Goal: Information Seeking & Learning: Learn about a topic

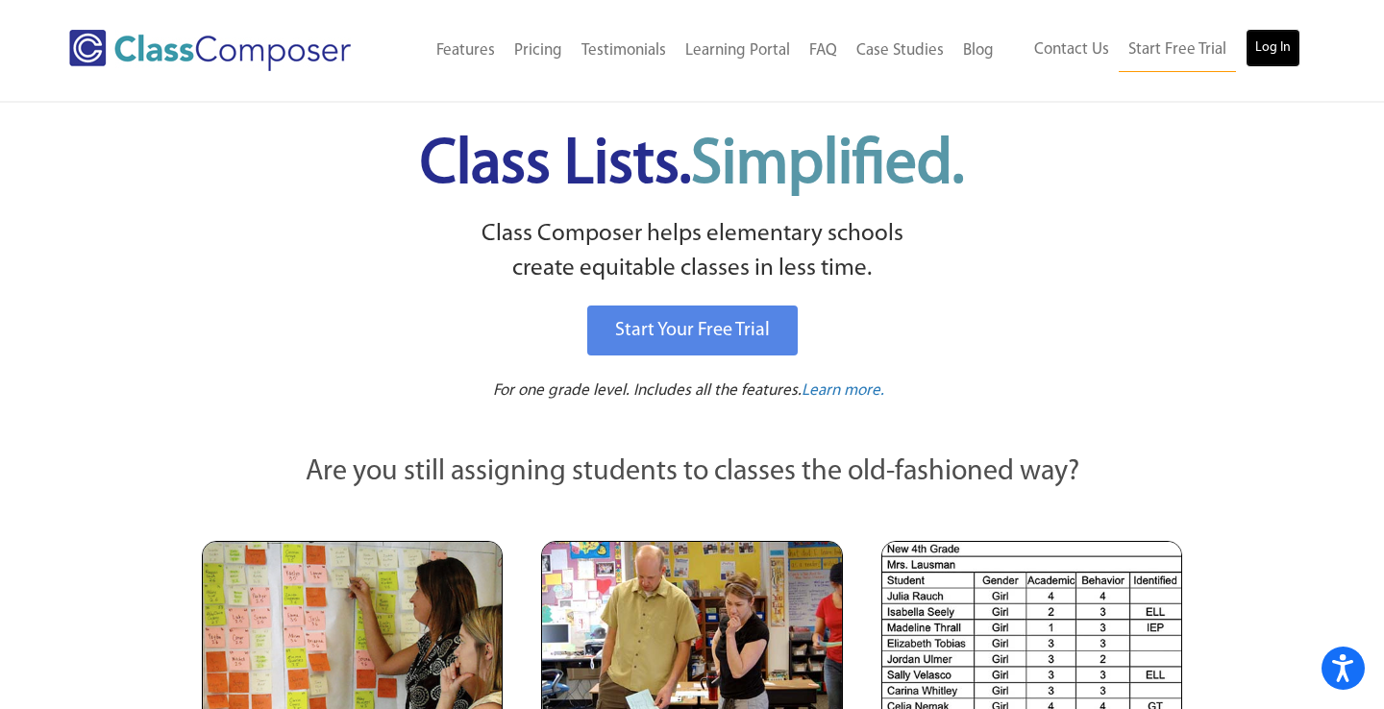
click at [1275, 40] on link "Log In" at bounding box center [1273, 48] width 55 height 38
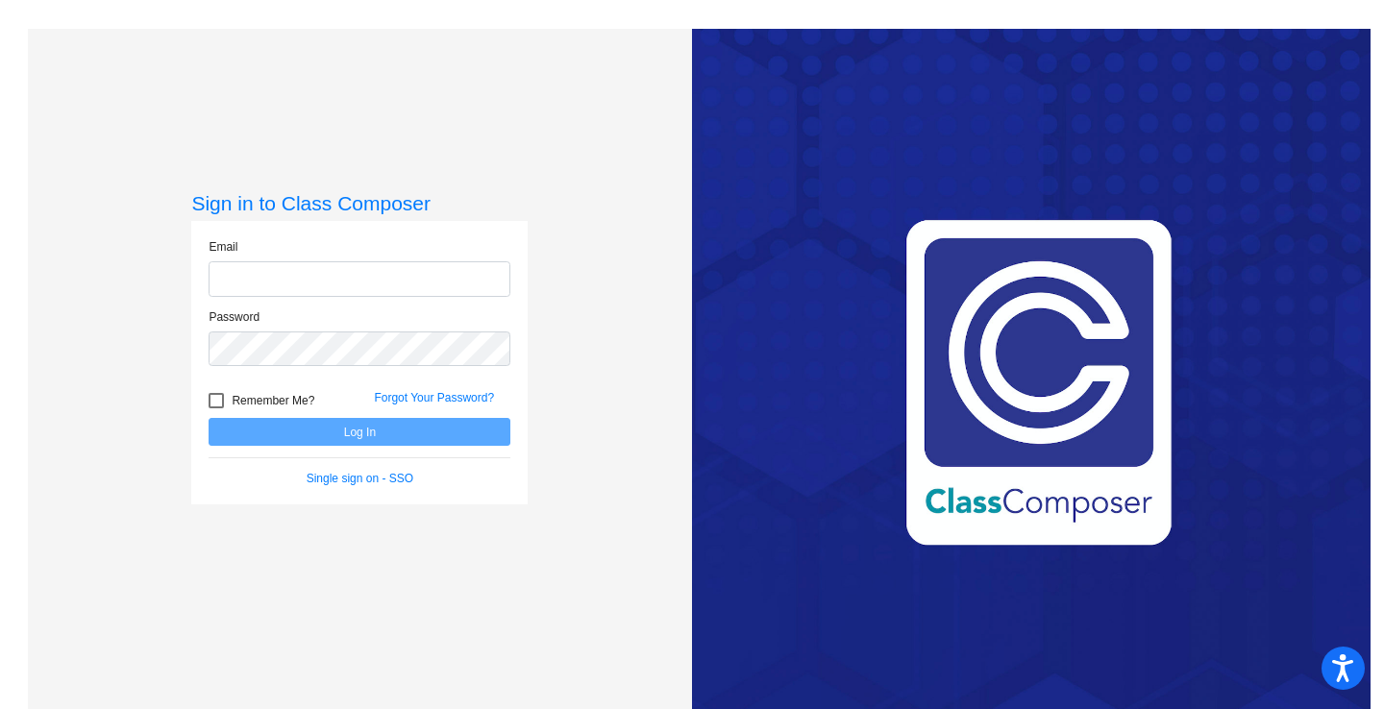
type input "[EMAIL_ADDRESS][DOMAIN_NAME]"
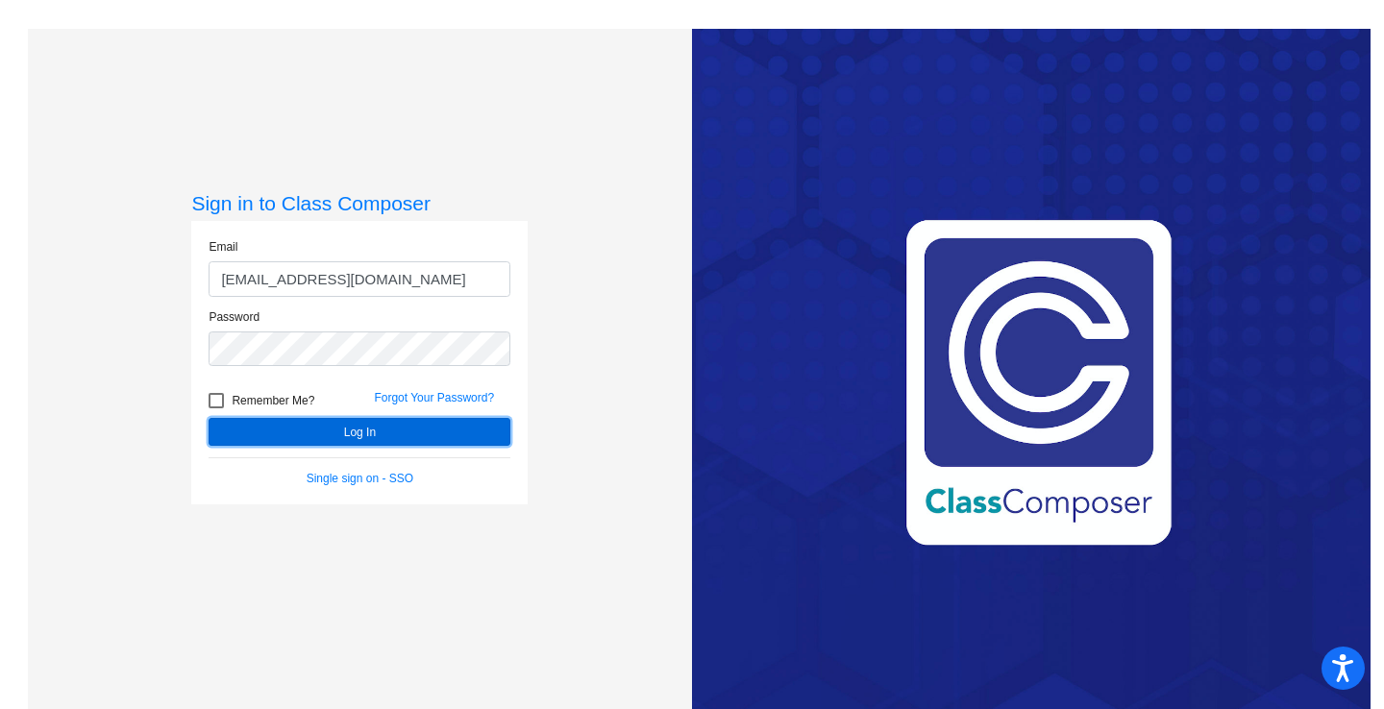
click at [347, 433] on button "Log In" at bounding box center [360, 432] width 302 height 28
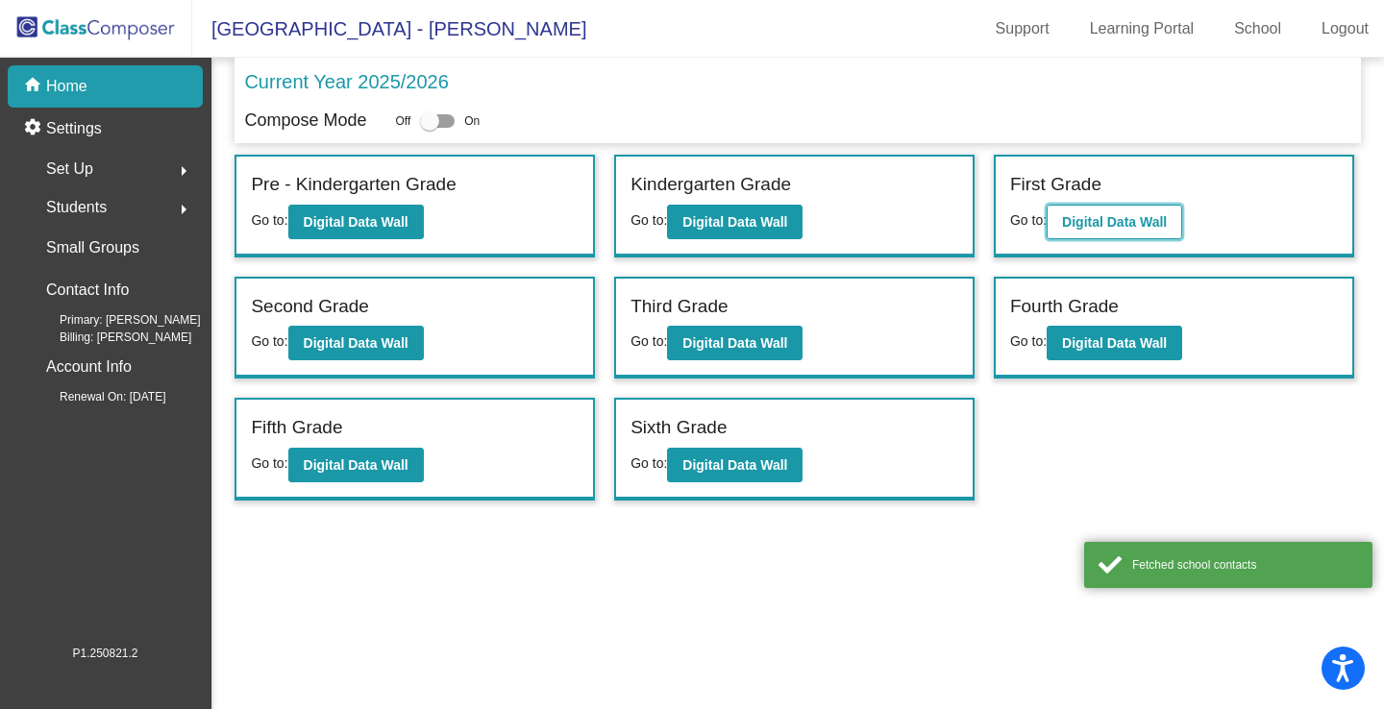
click at [1105, 206] on button "Digital Data Wall" at bounding box center [1115, 222] width 136 height 35
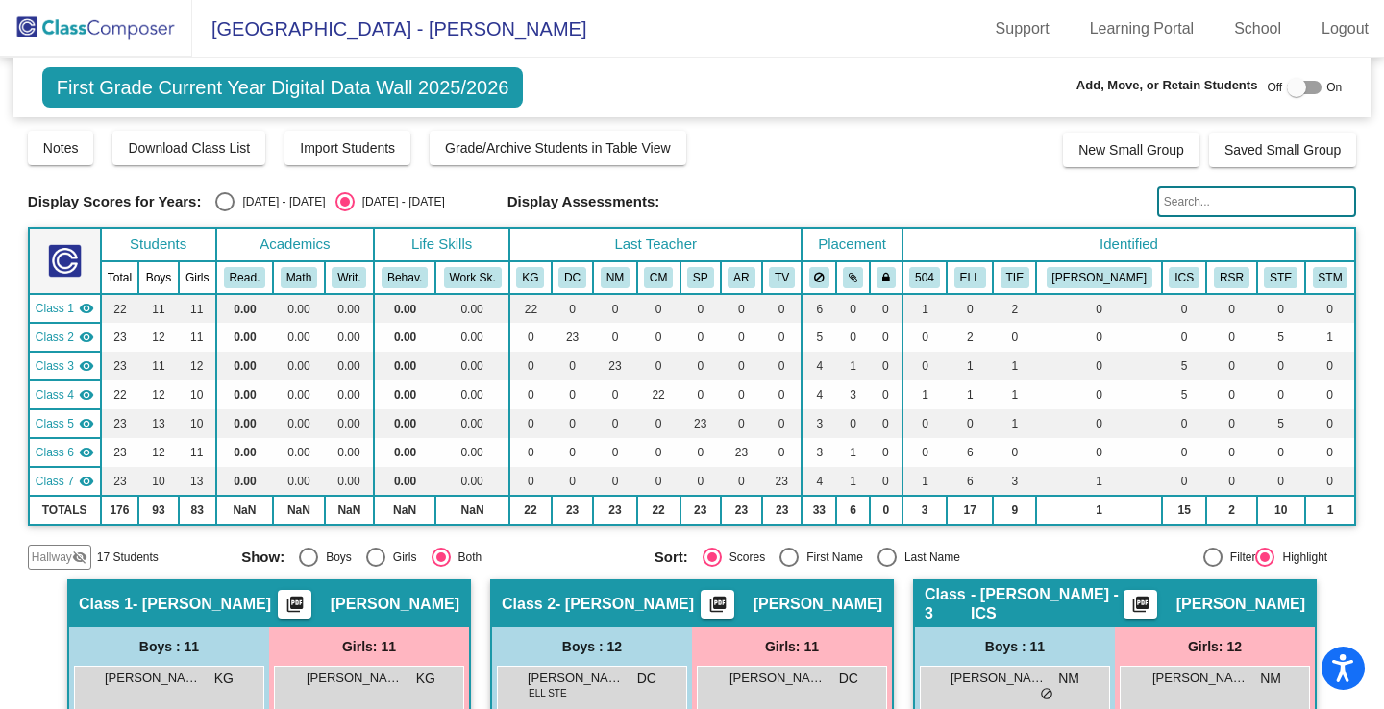
click at [808, 153] on div "Notes Download Class List Import Students Grade/Archive Students in Table View …" at bounding box center [692, 148] width 1328 height 38
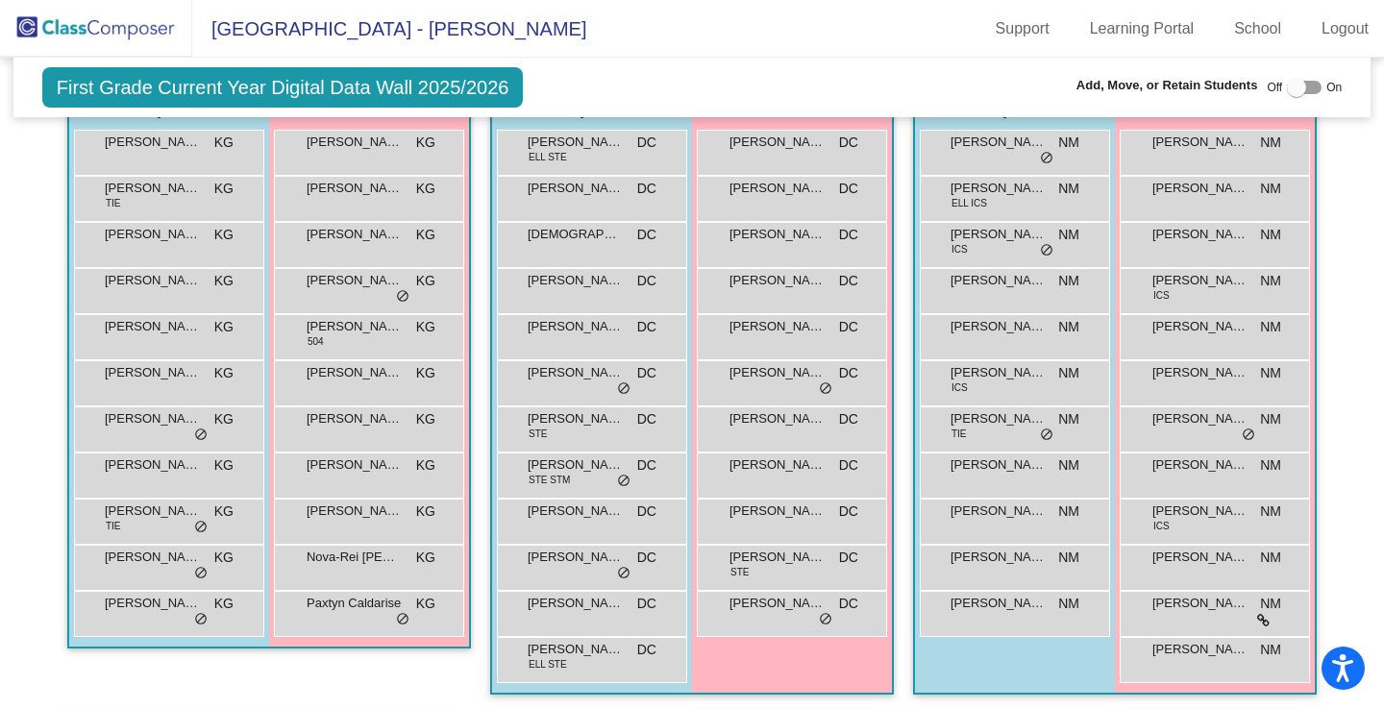
scroll to position [538, 0]
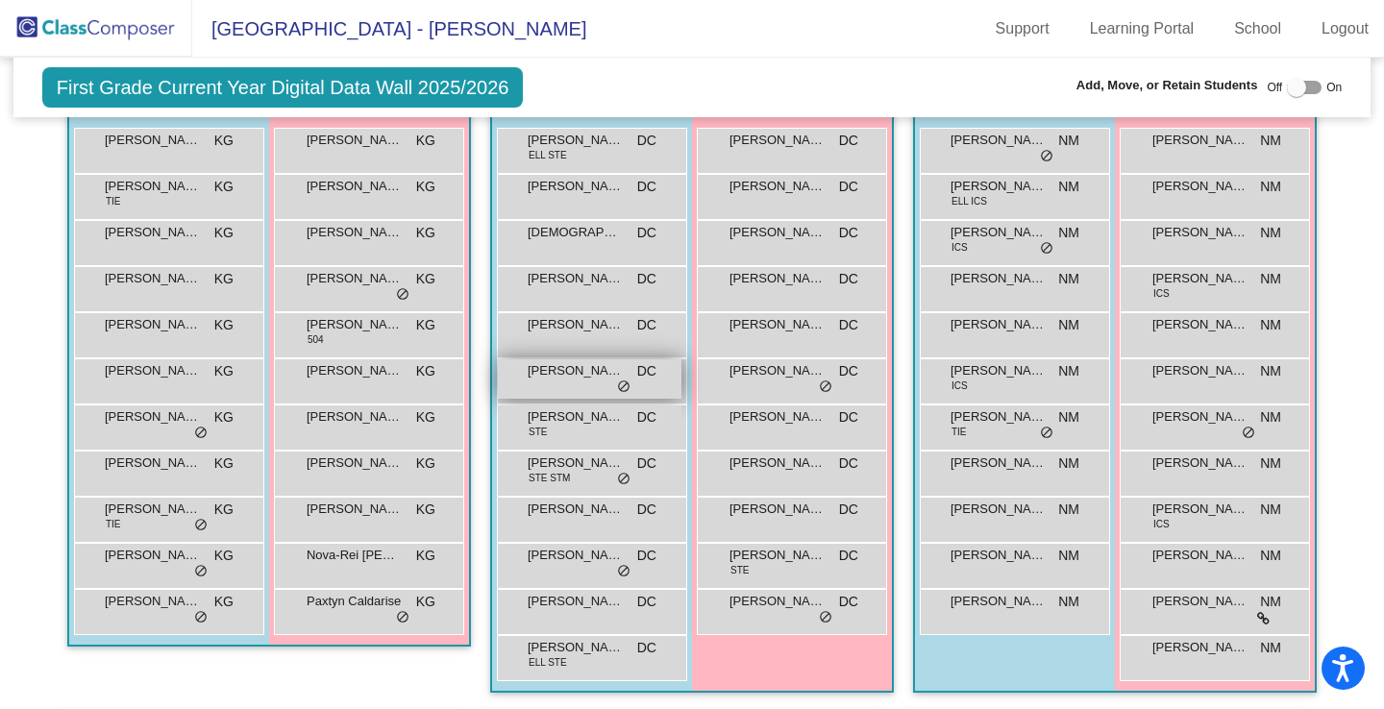
click at [583, 382] on div "[PERSON_NAME] DC lock do_not_disturb_alt" at bounding box center [590, 378] width 184 height 39
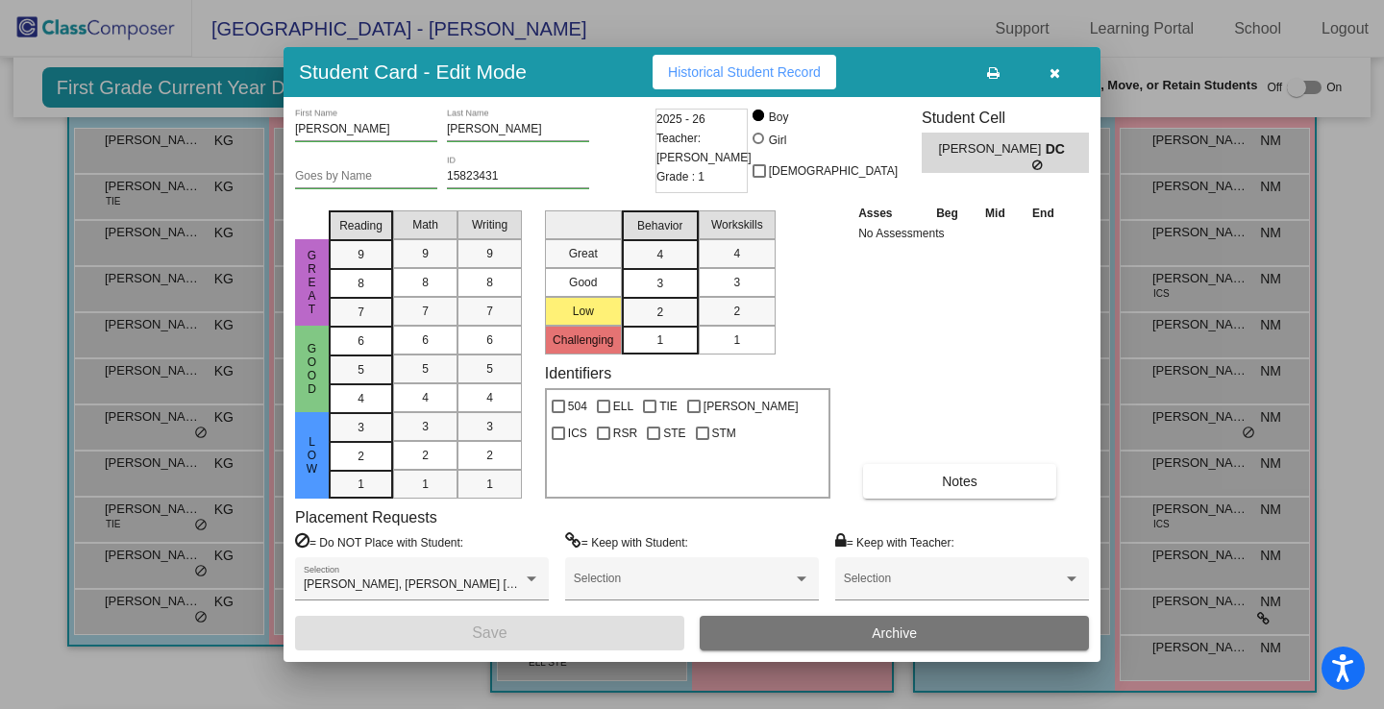
click at [1061, 72] on button "button" at bounding box center [1055, 72] width 62 height 35
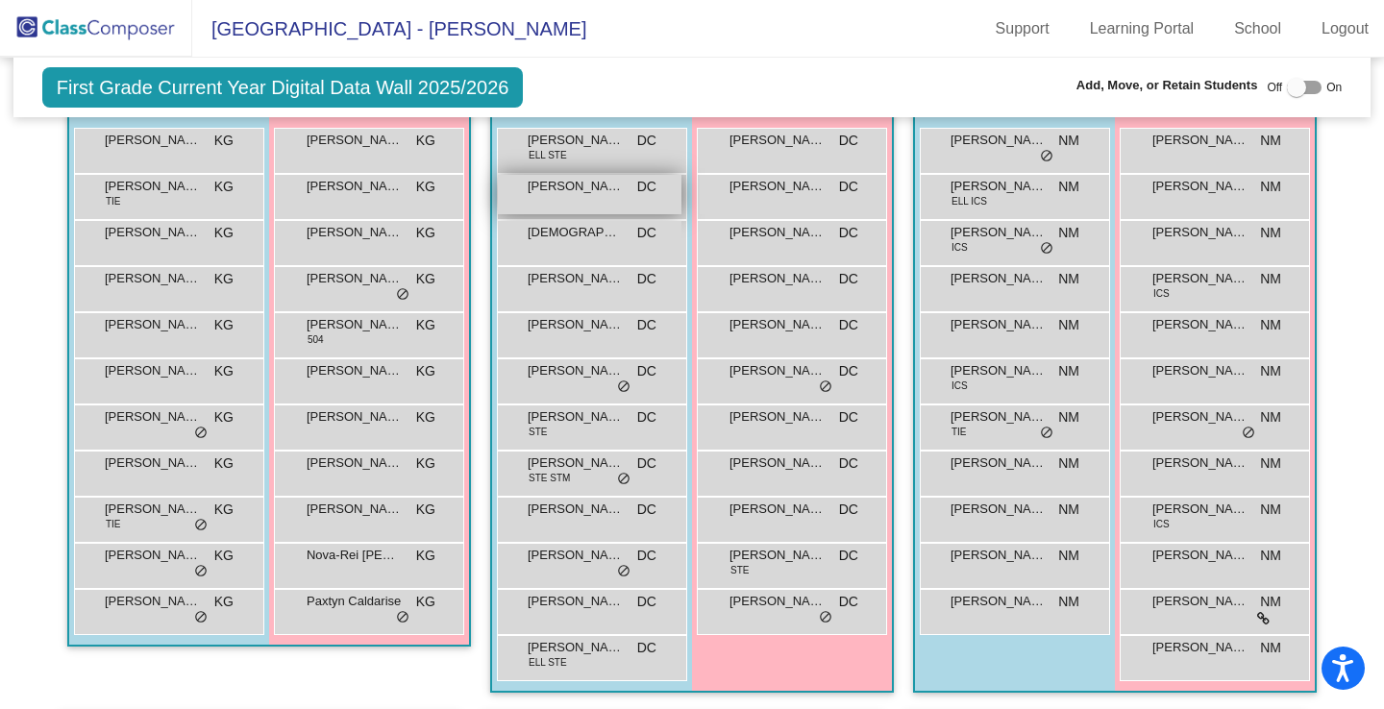
click at [600, 190] on span "[PERSON_NAME]" at bounding box center [576, 186] width 96 height 19
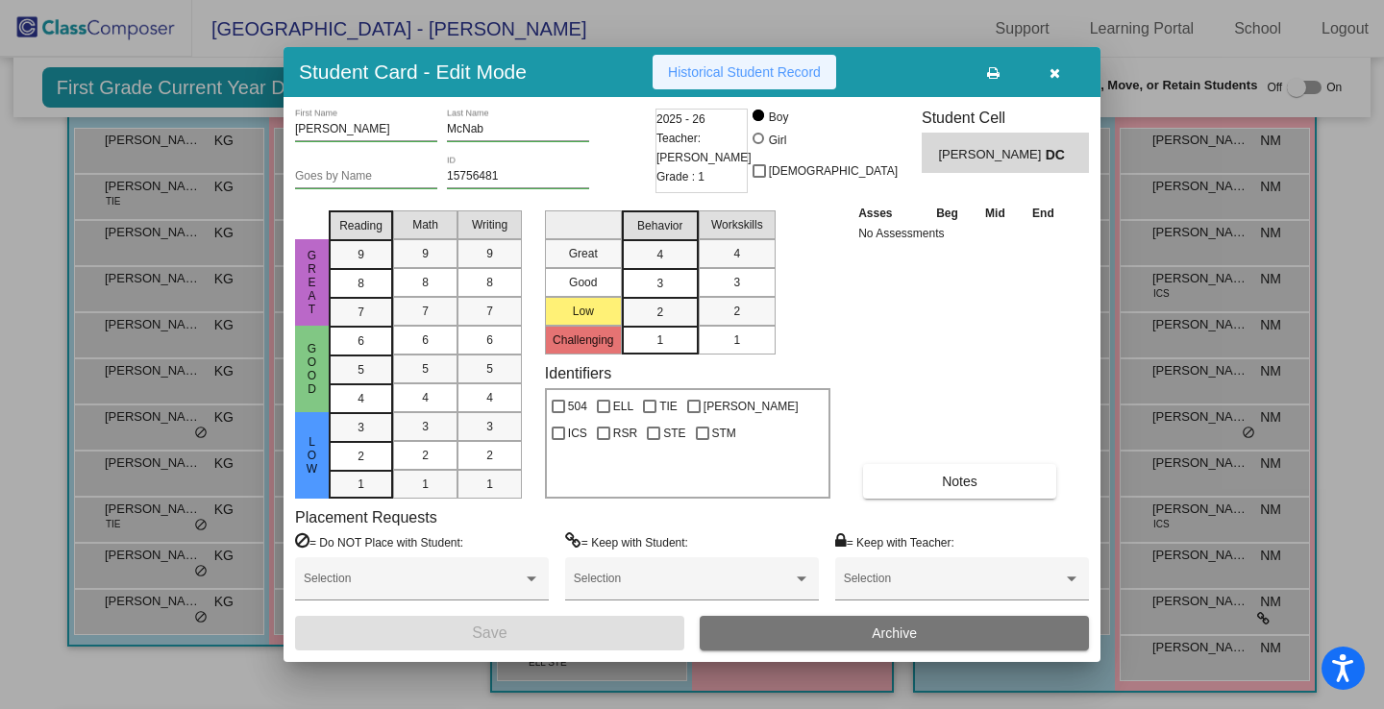
click at [694, 74] on span "Historical Student Record" at bounding box center [744, 71] width 153 height 15
click at [1047, 76] on button "button" at bounding box center [1055, 72] width 62 height 35
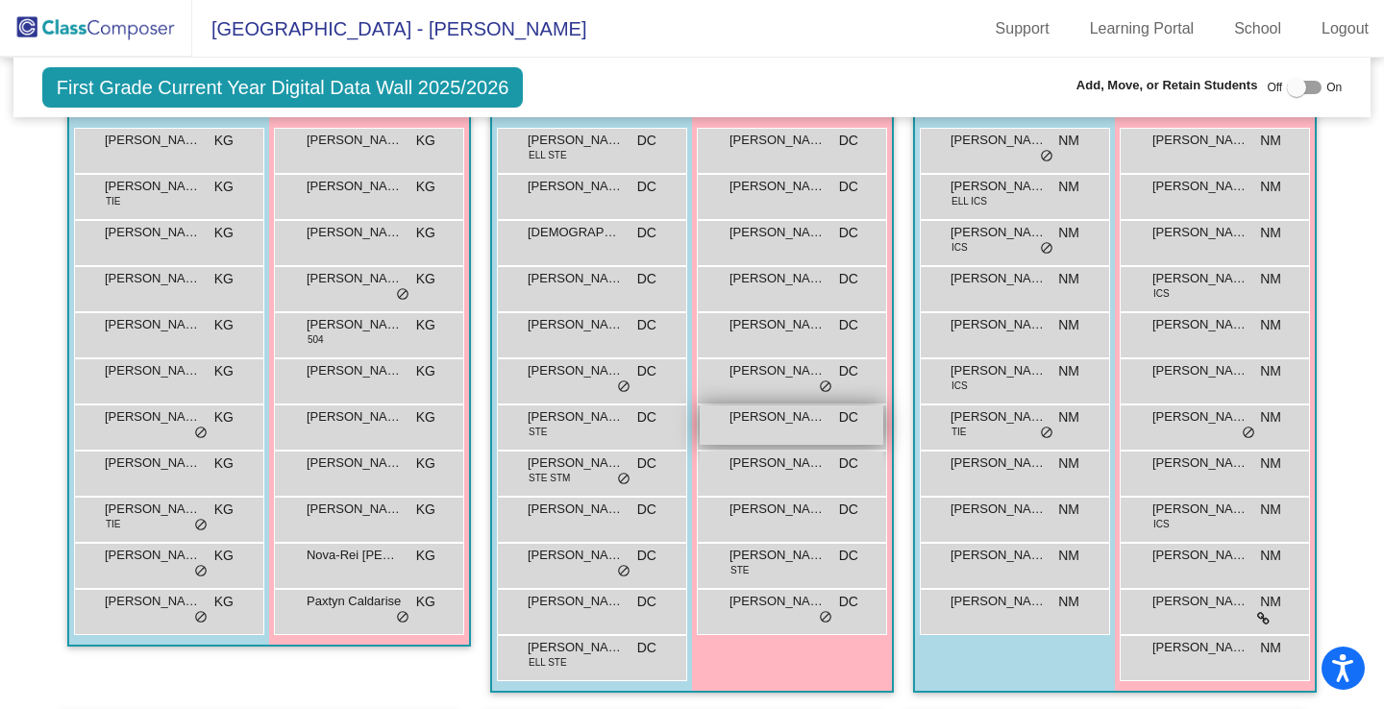
click at [789, 434] on div "Izabela Hope-[PERSON_NAME] lock do_not_disturb_alt" at bounding box center [792, 425] width 184 height 39
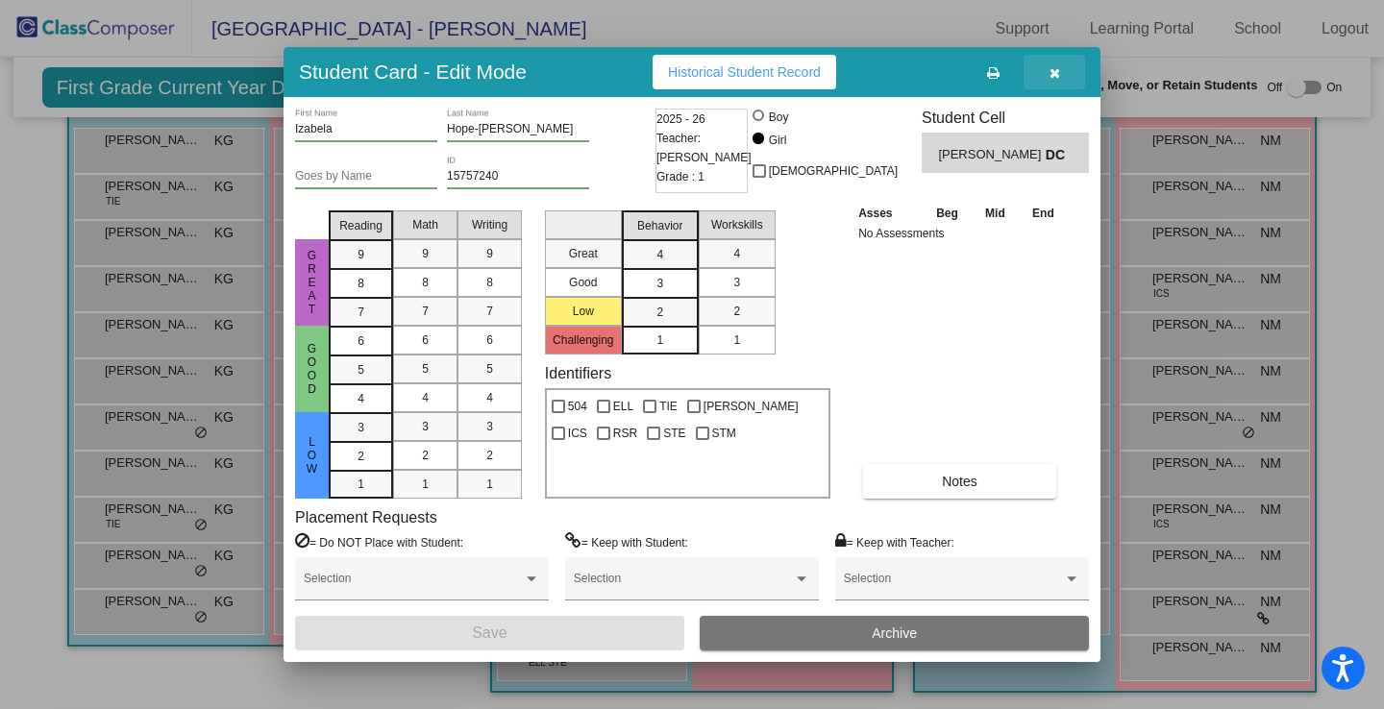
click at [1063, 67] on button "button" at bounding box center [1055, 72] width 62 height 35
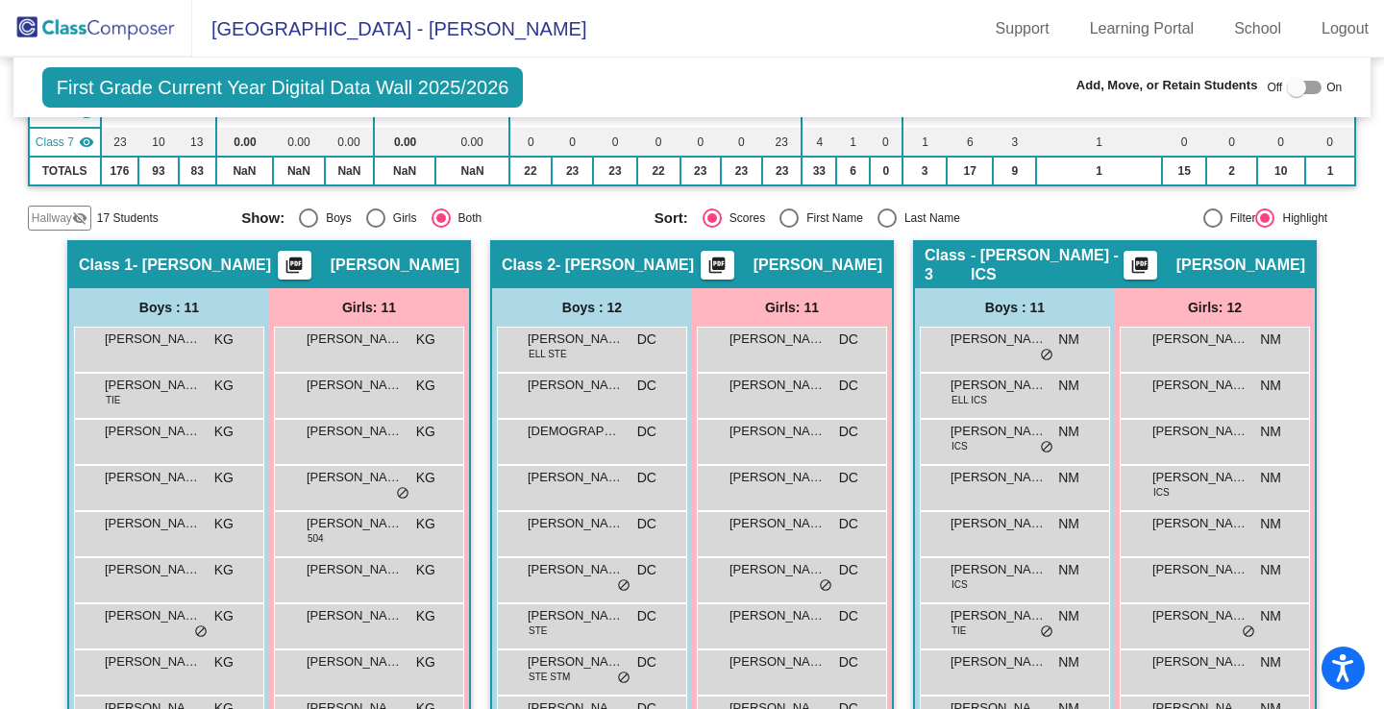
scroll to position [308, 0]
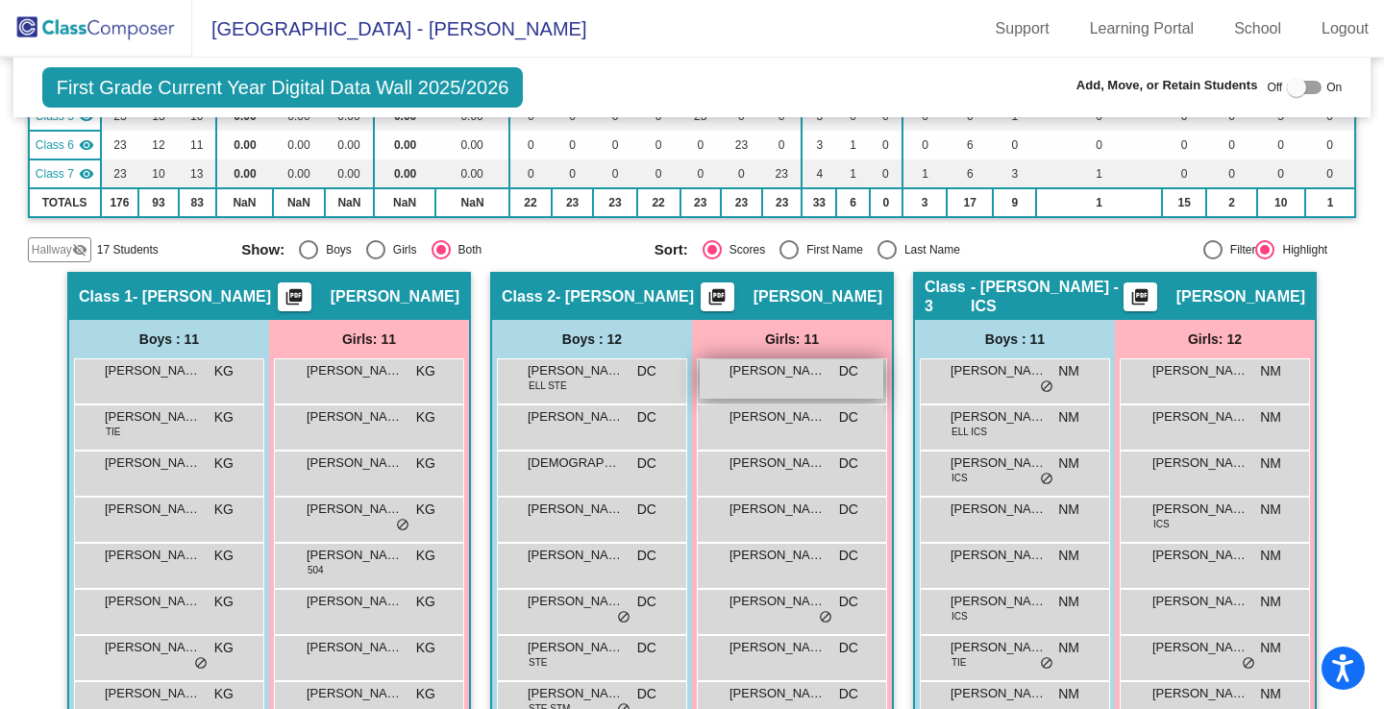
click at [761, 396] on div "[PERSON_NAME] DC lock do_not_disturb_alt" at bounding box center [792, 378] width 184 height 39
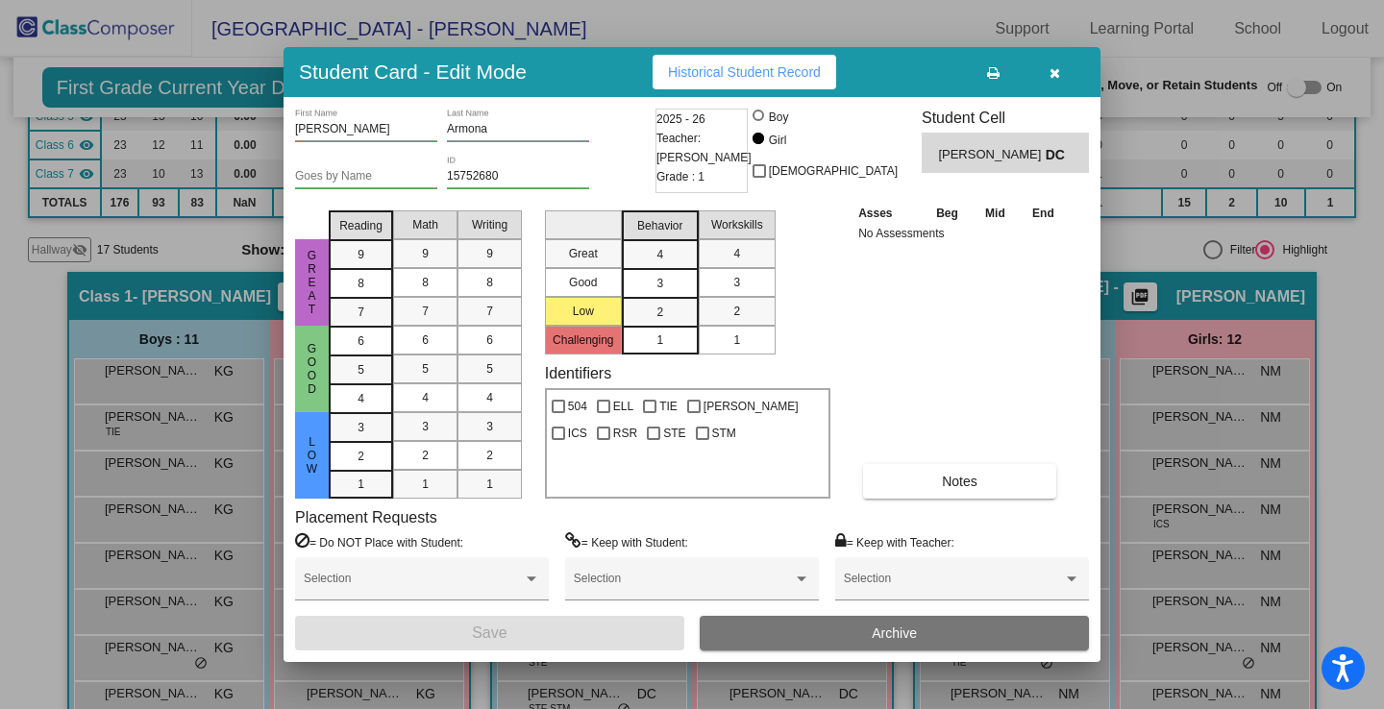
click at [752, 142] on span "Teacher: [PERSON_NAME]" at bounding box center [703, 148] width 95 height 38
click at [732, 64] on span "Historical Student Record" at bounding box center [744, 71] width 153 height 15
click at [1060, 76] on button "button" at bounding box center [1055, 72] width 62 height 35
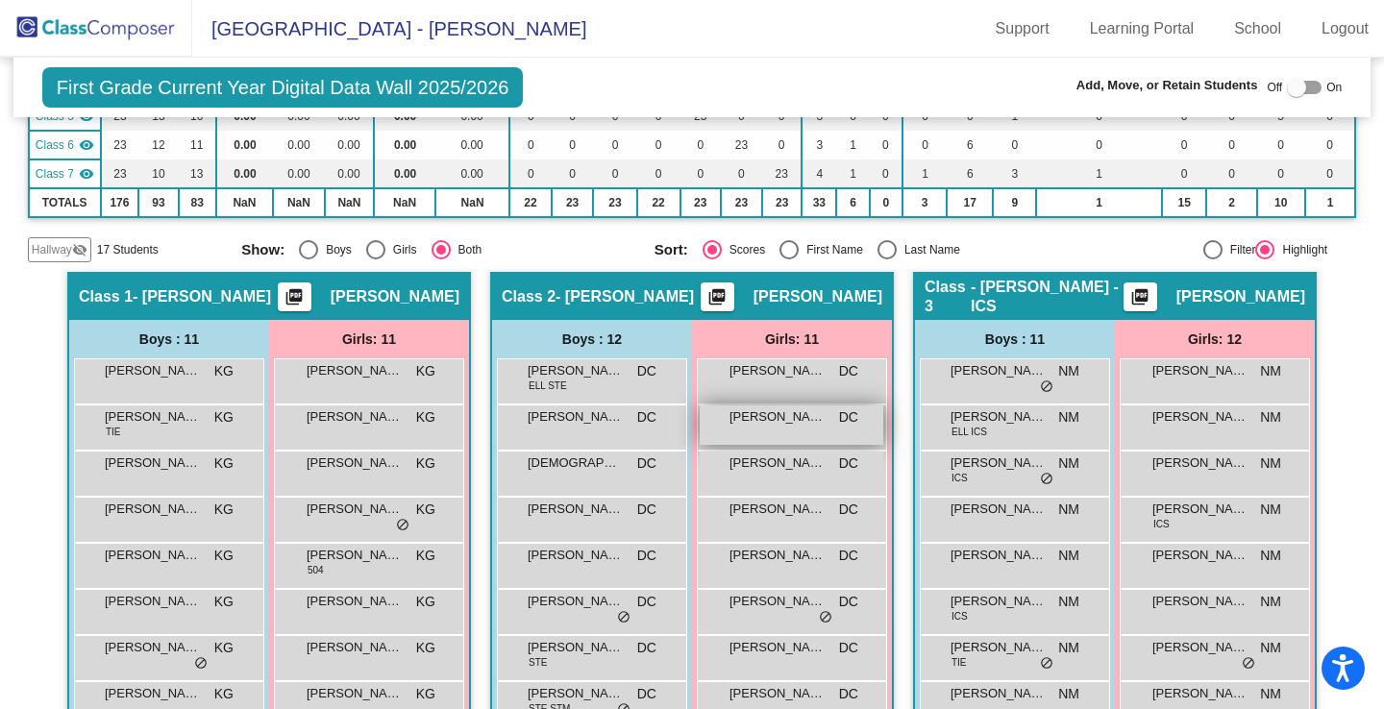
click at [819, 433] on div "[PERSON_NAME] DC lock do_not_disturb_alt" at bounding box center [792, 425] width 184 height 39
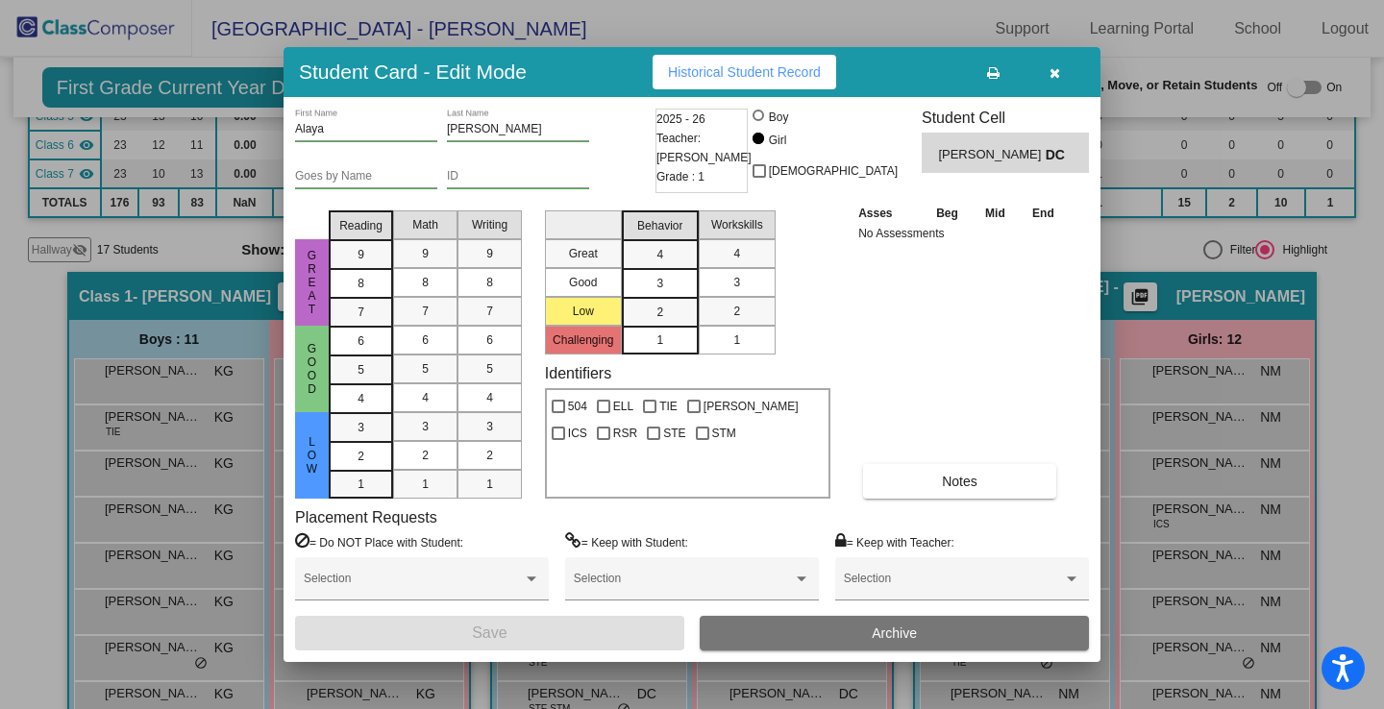
click at [804, 74] on span "Historical Student Record" at bounding box center [744, 71] width 153 height 15
